Goal: Browse casually

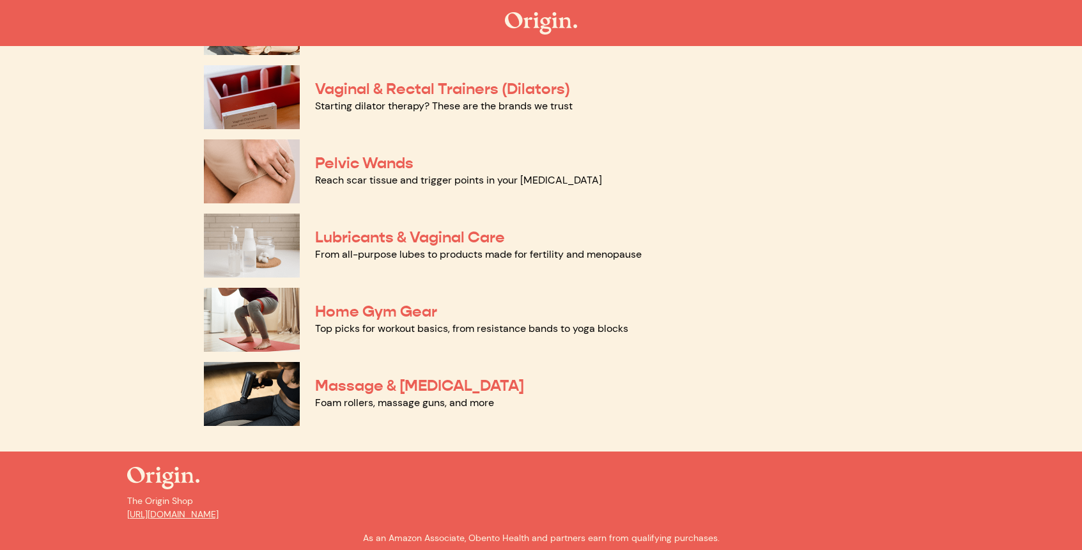
scroll to position [573, 0]
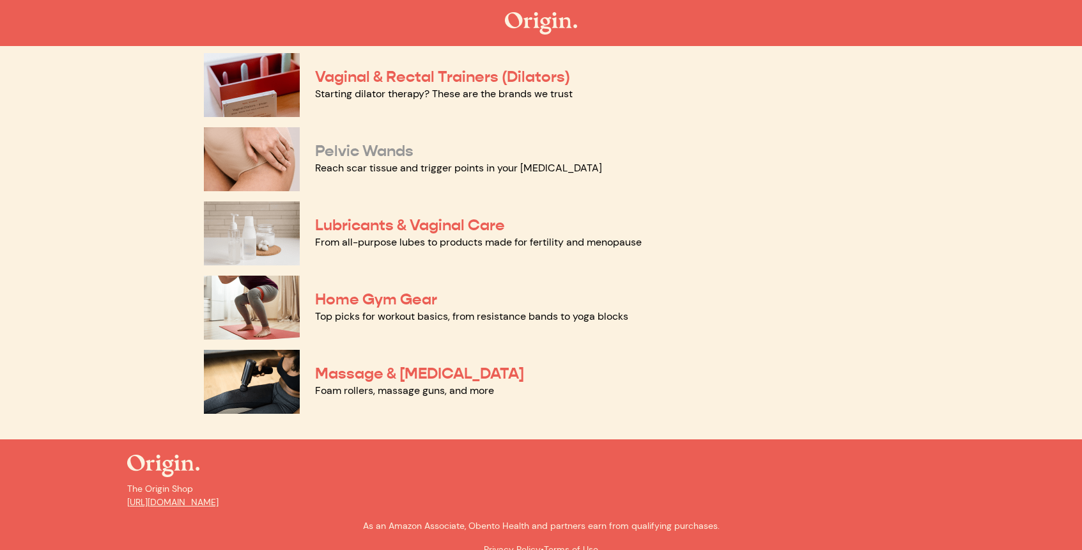
click at [391, 149] on link "Pelvic Wands" at bounding box center [364, 150] width 98 height 19
click at [366, 222] on link "Lubricants & Vaginal Care" at bounding box center [410, 224] width 190 height 19
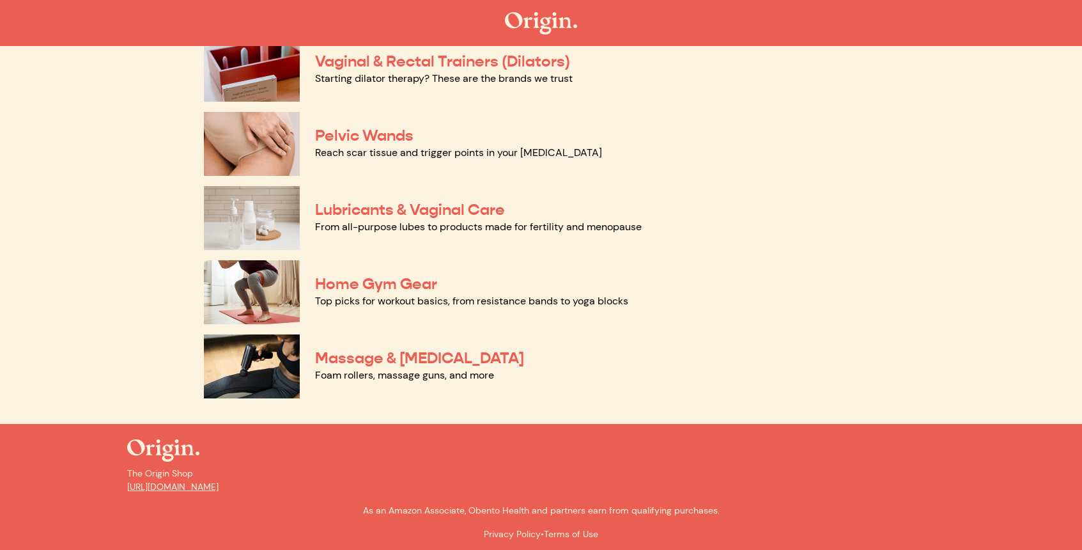
scroll to position [593, 0]
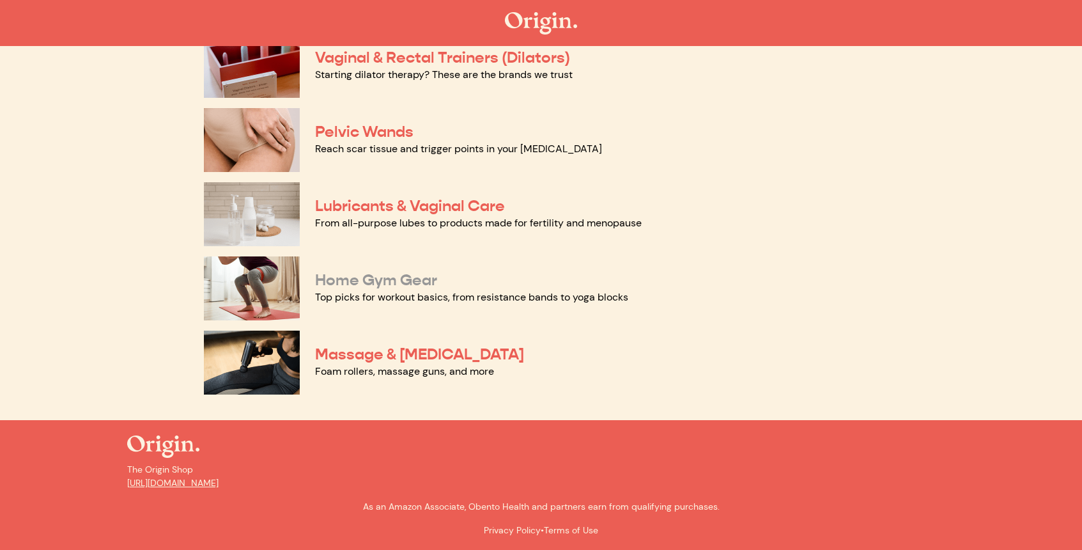
click at [364, 283] on link "Home Gym Gear" at bounding box center [376, 279] width 122 height 19
click at [375, 352] on link "Massage & Myofascial Release" at bounding box center [419, 354] width 209 height 19
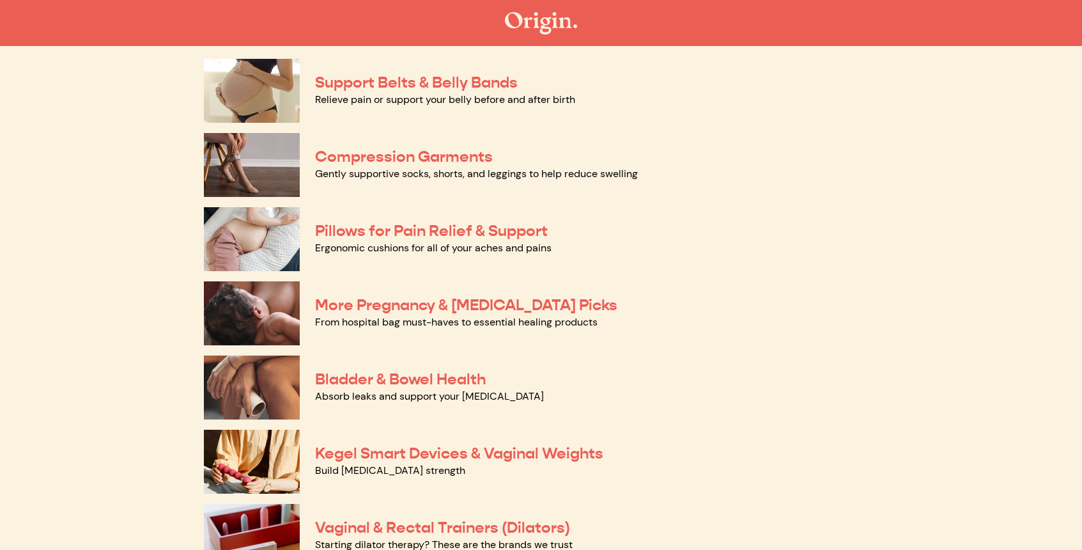
scroll to position [120, 0]
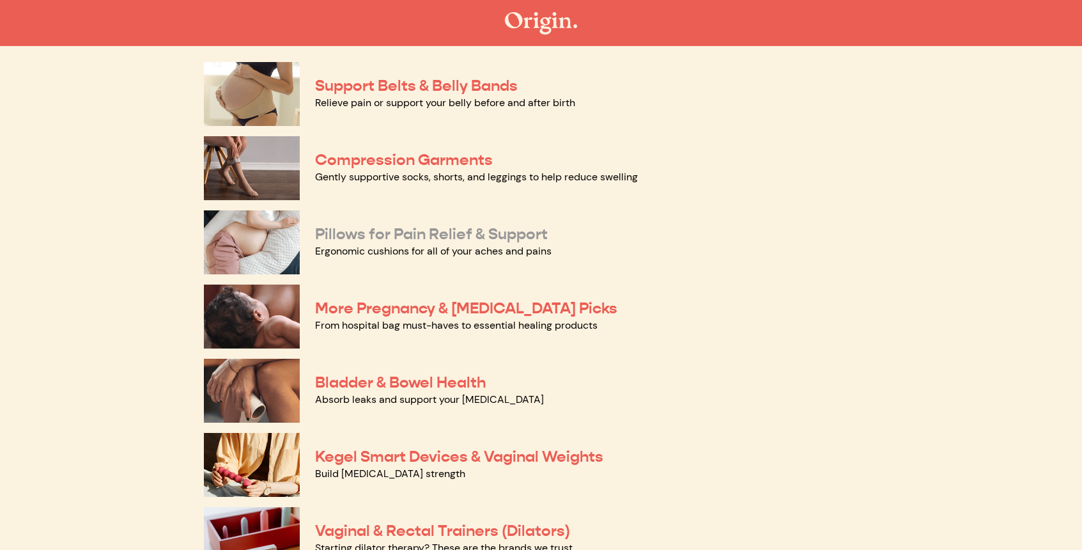
click at [401, 230] on link "Pillows for Pain Relief & Support" at bounding box center [431, 233] width 233 height 19
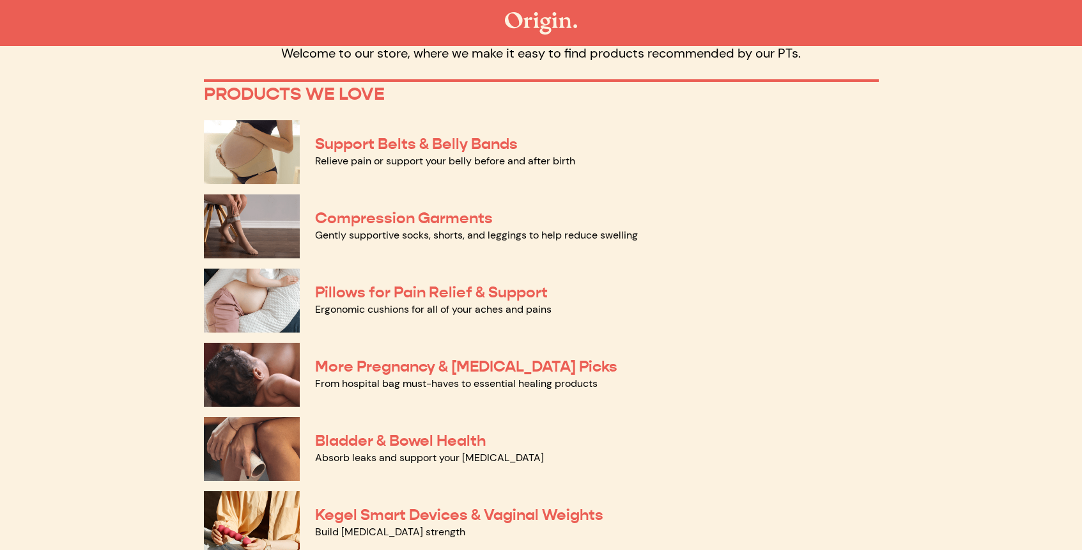
scroll to position [0, 0]
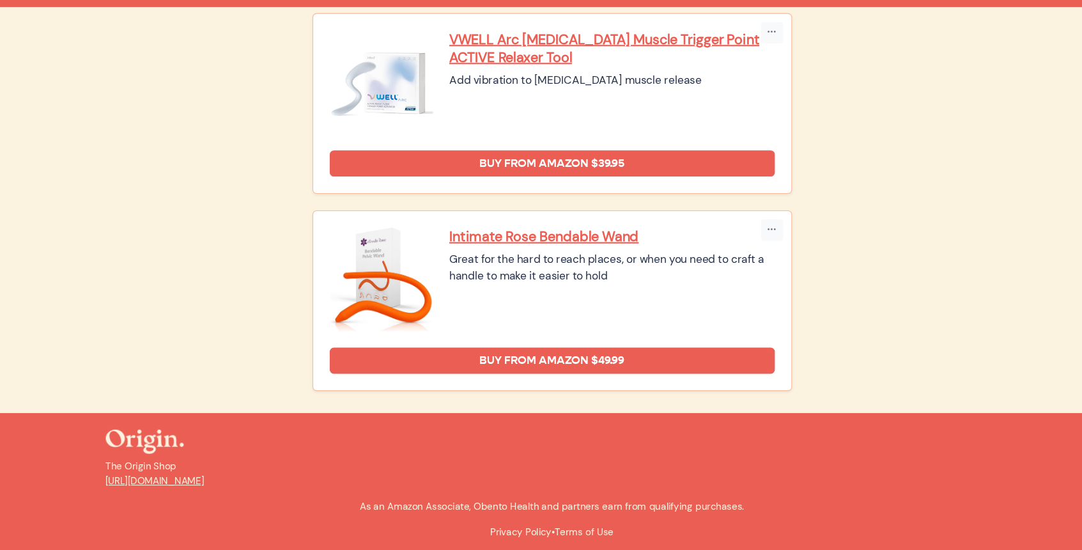
scroll to position [683, 0]
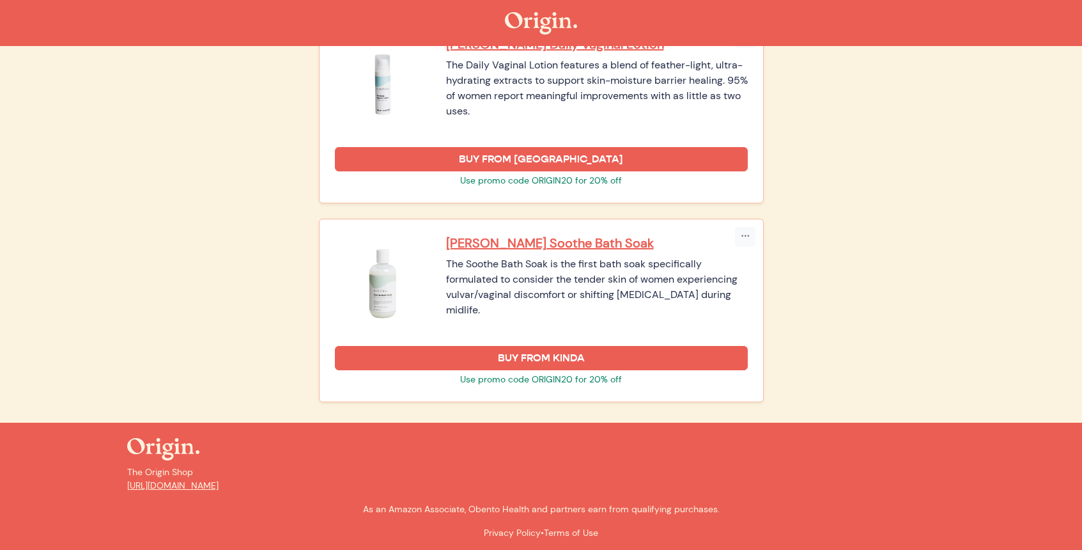
scroll to position [1877, 0]
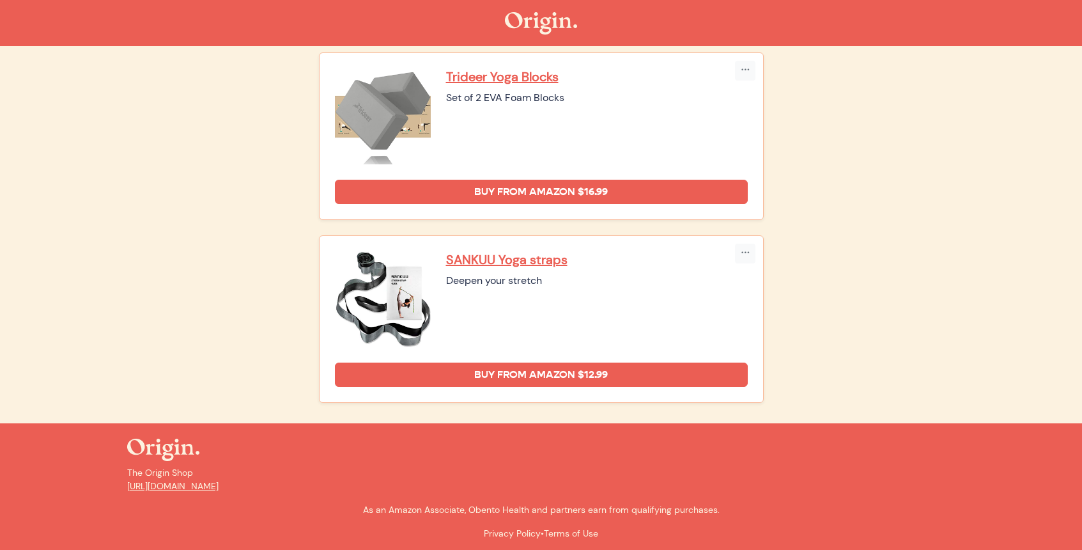
scroll to position [1066, 0]
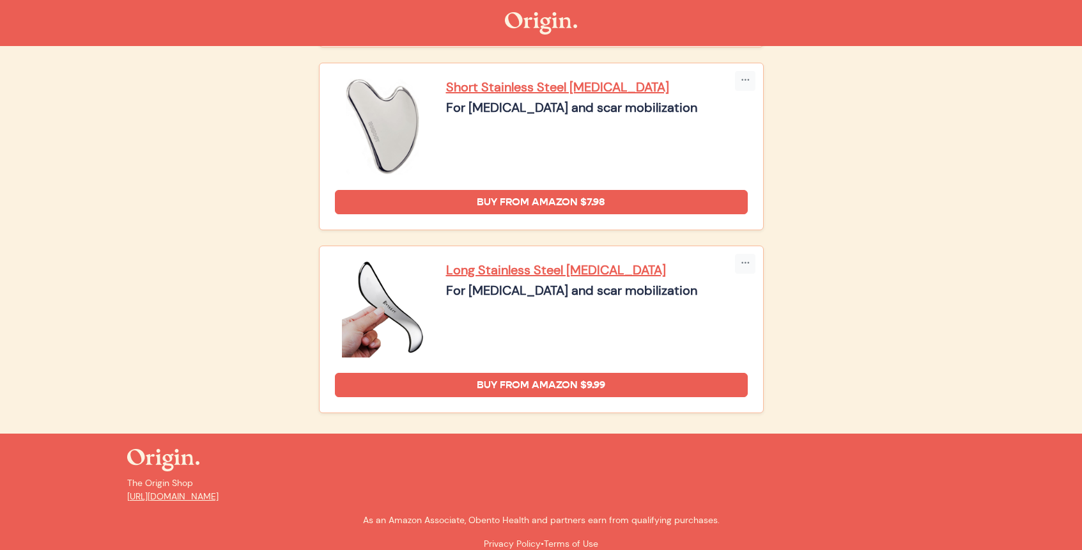
scroll to position [1953, 0]
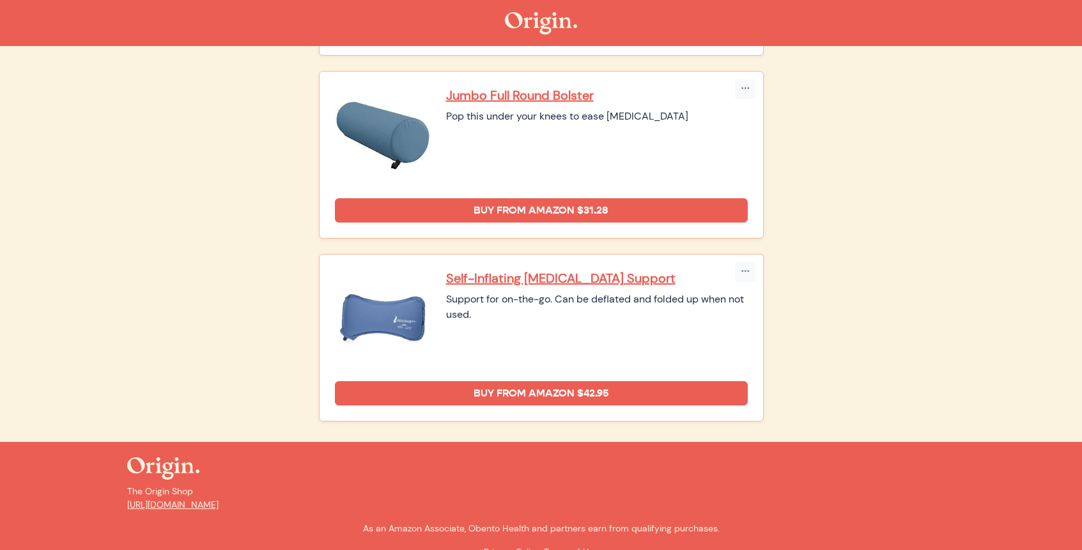
scroll to position [883, 0]
